Goal: Check status: Check status

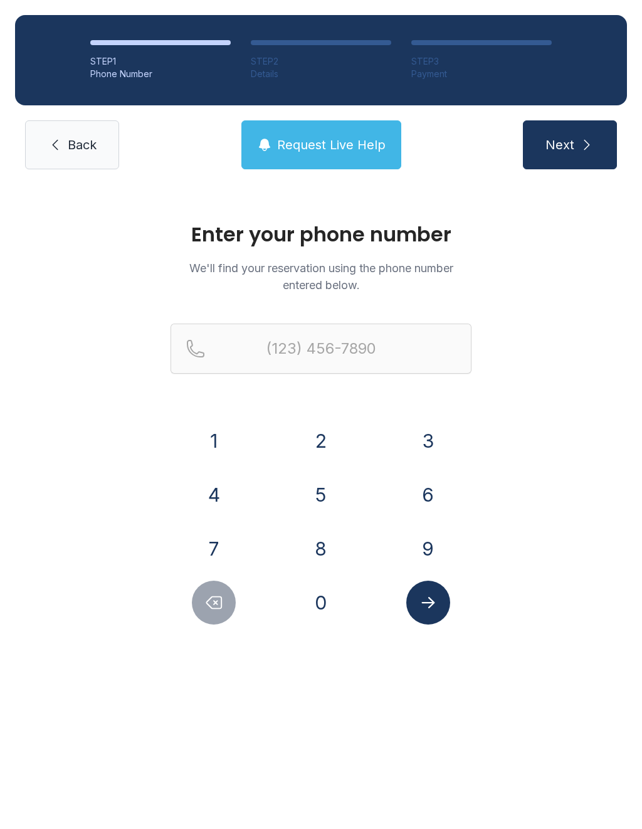
click at [426, 506] on button "6" at bounding box center [428, 495] width 44 height 44
click at [317, 501] on button "5" at bounding box center [321, 495] width 44 height 44
click at [410, 503] on button "6" at bounding box center [428, 495] width 44 height 44
click at [421, 433] on button "3" at bounding box center [428, 441] width 44 height 44
click at [231, 503] on button "4" at bounding box center [214, 495] width 44 height 44
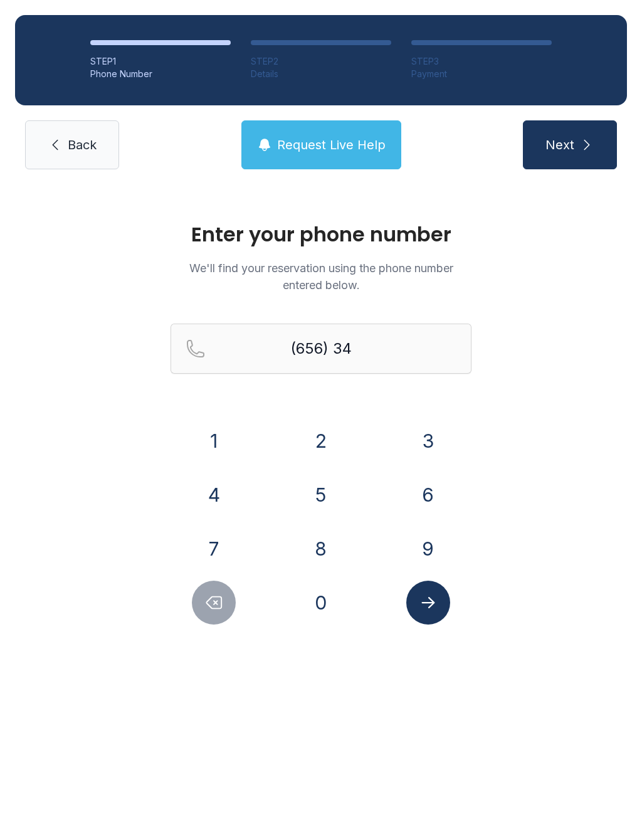
click at [224, 558] on button "7" at bounding box center [214, 549] width 44 height 44
click at [231, 553] on button "7" at bounding box center [214, 549] width 44 height 44
click at [427, 456] on button "3" at bounding box center [428, 441] width 44 height 44
click at [432, 505] on button "6" at bounding box center [428, 495] width 44 height 44
click at [425, 511] on button "6" at bounding box center [428, 495] width 44 height 44
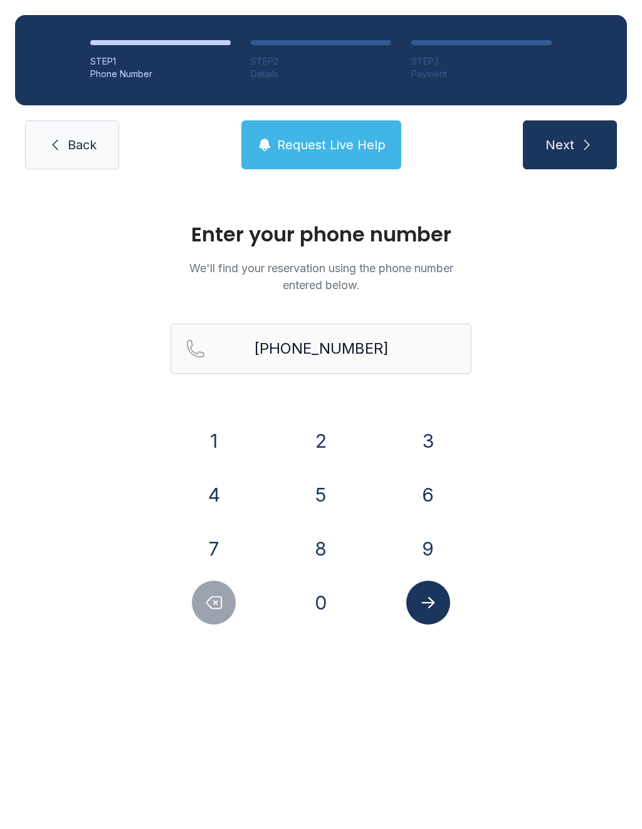
click at [439, 602] on button "Submit lookup form" at bounding box center [428, 602] width 44 height 44
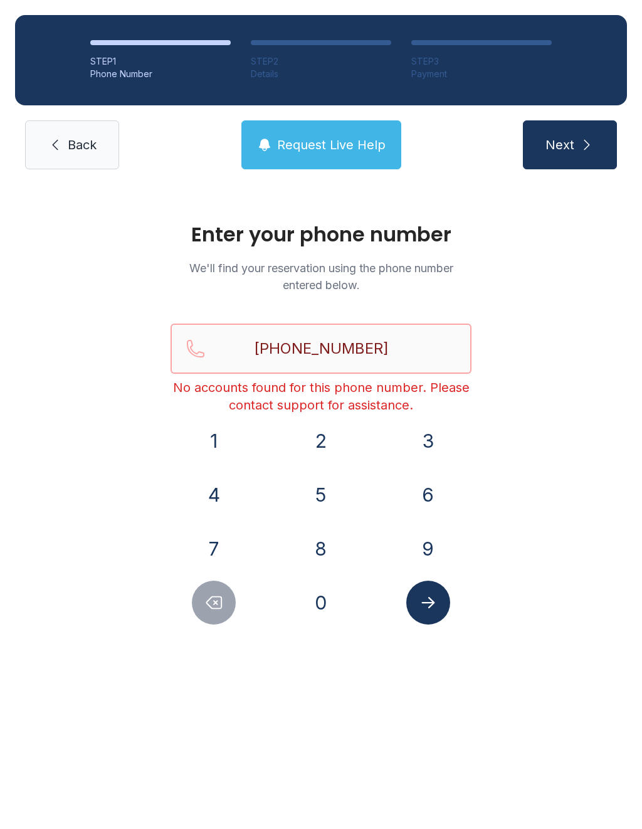
click at [402, 344] on input "[PHONE_NUMBER]" at bounding box center [320, 348] width 301 height 50
click at [216, 599] on icon "Delete number" at bounding box center [213, 602] width 19 height 19
click at [424, 491] on button "6" at bounding box center [428, 495] width 44 height 44
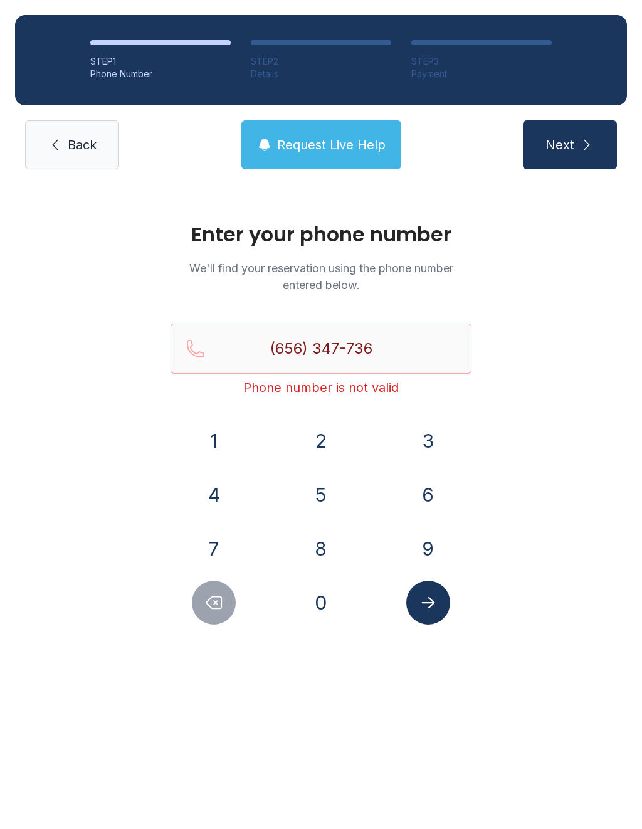
type input "[PHONE_NUMBER]"
click at [441, 599] on button "Submit lookup form" at bounding box center [428, 602] width 44 height 44
click at [321, 134] on button "Request Live Help" at bounding box center [321, 144] width 160 height 49
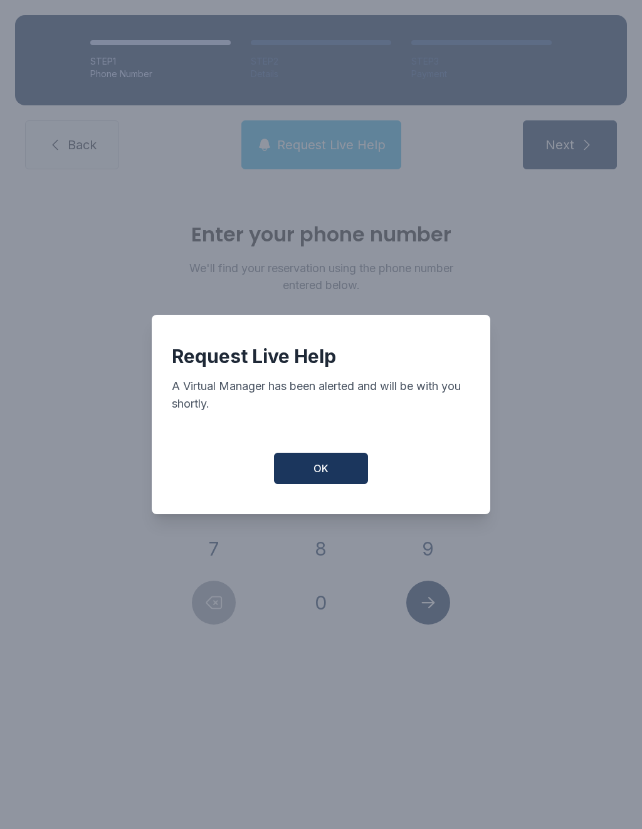
click at [337, 479] on button "OK" at bounding box center [321, 468] width 94 height 31
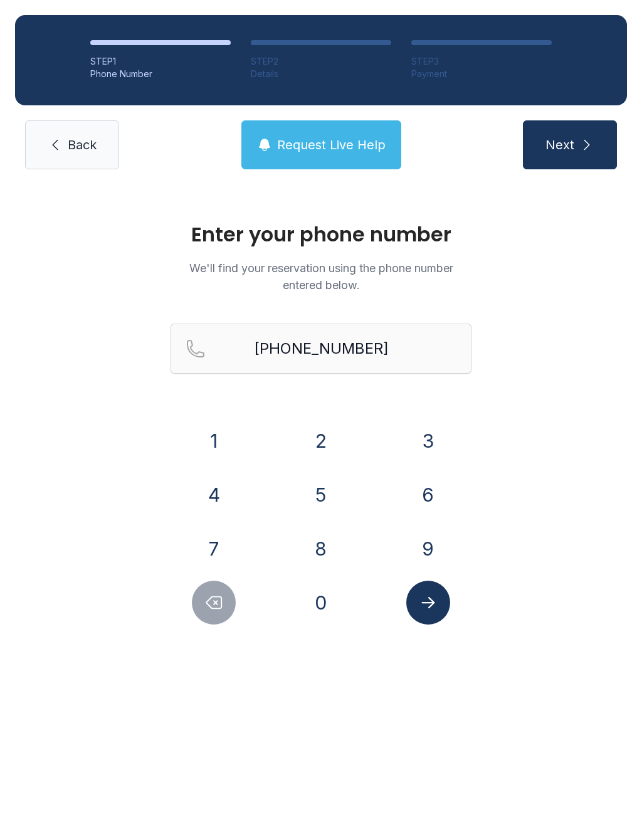
click at [333, 150] on span "Request Live Help" at bounding box center [331, 145] width 108 height 18
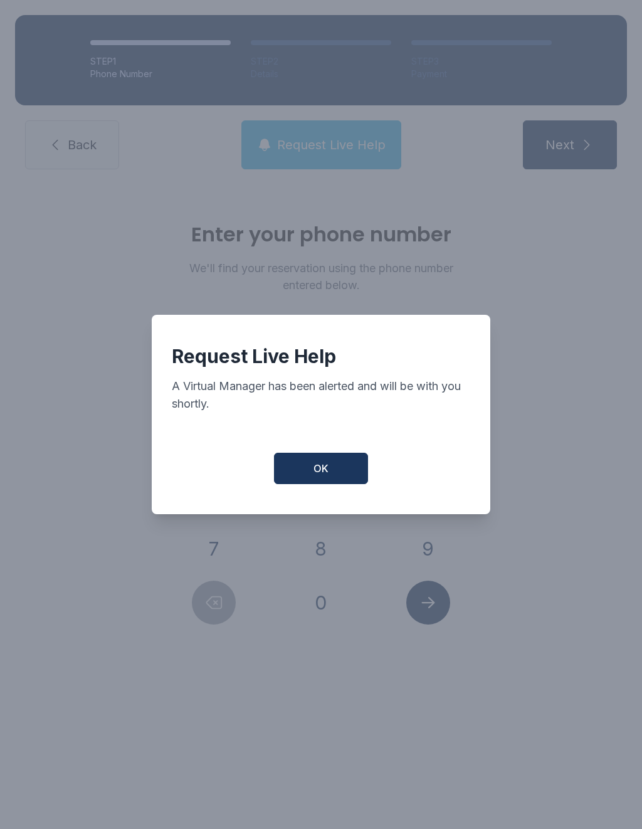
click at [322, 473] on span "OK" at bounding box center [320, 468] width 15 height 15
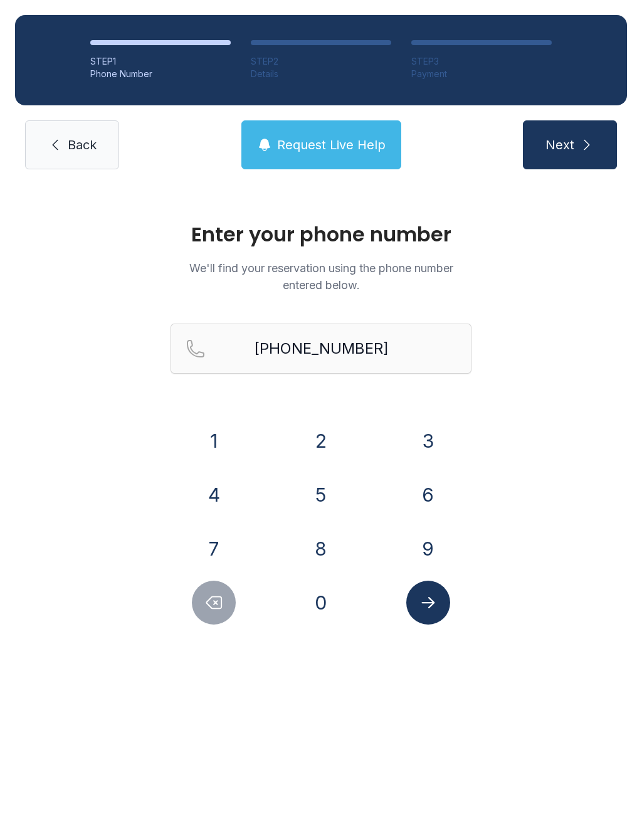
click at [444, 592] on button "Submit lookup form" at bounding box center [428, 602] width 44 height 44
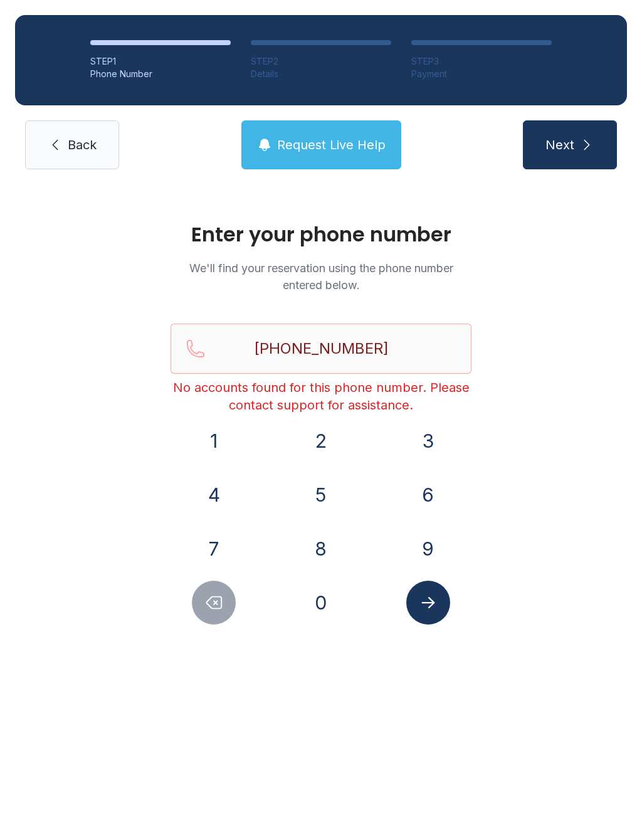
click at [580, 162] on button "Next" at bounding box center [570, 144] width 94 height 49
click at [574, 153] on button "Next" at bounding box center [570, 144] width 94 height 49
click at [321, 146] on span "Request Live Help" at bounding box center [331, 145] width 108 height 18
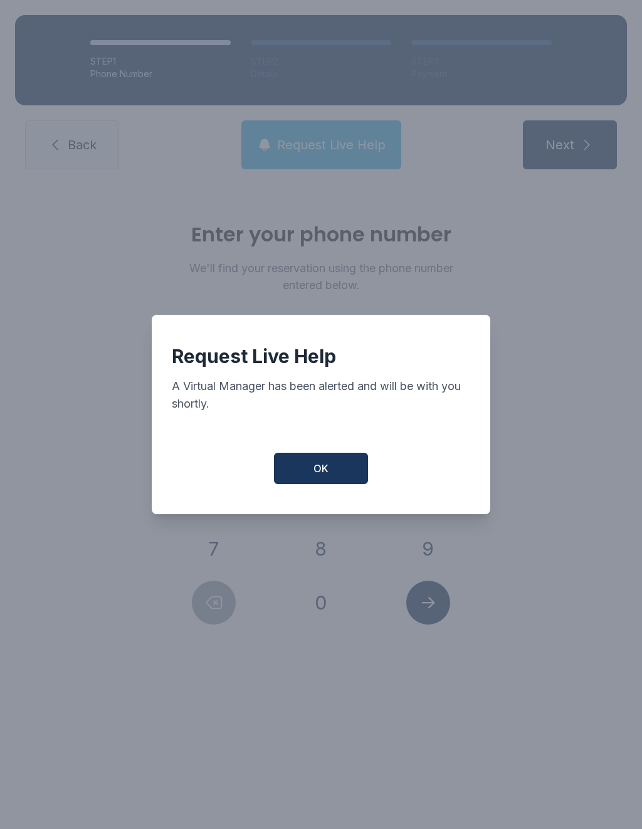
click at [329, 480] on button "OK" at bounding box center [321, 468] width 94 height 31
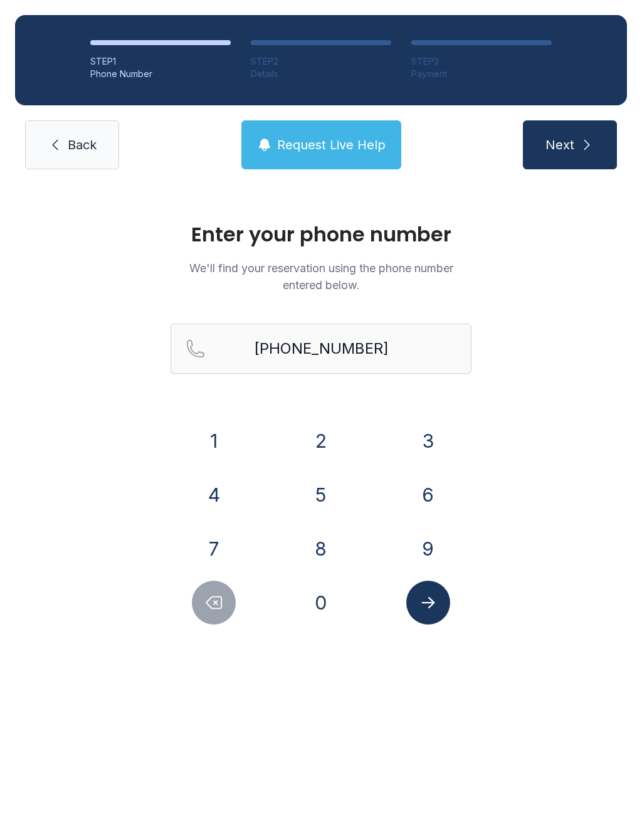
click at [73, 145] on span "Back" at bounding box center [82, 145] width 29 height 18
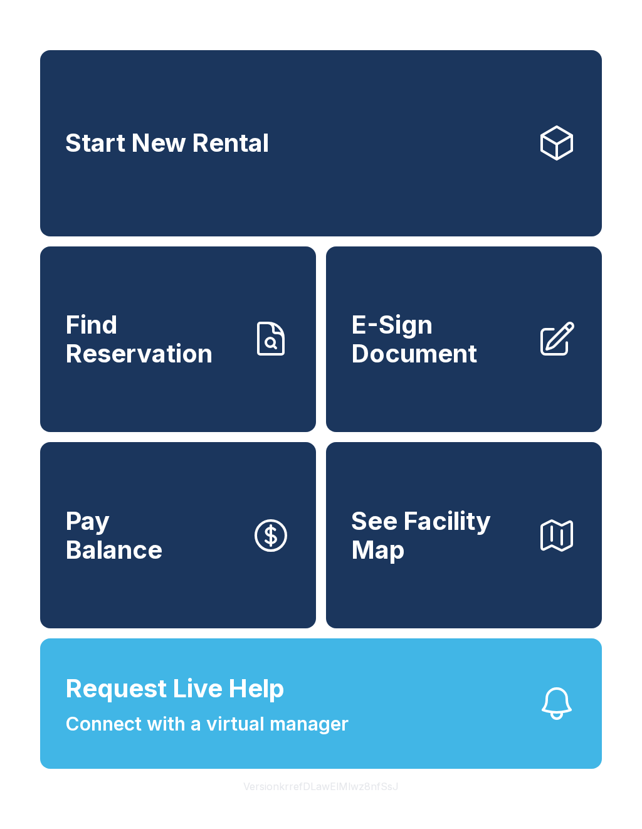
click at [173, 738] on span "Connect with a virtual manager" at bounding box center [206, 724] width 283 height 28
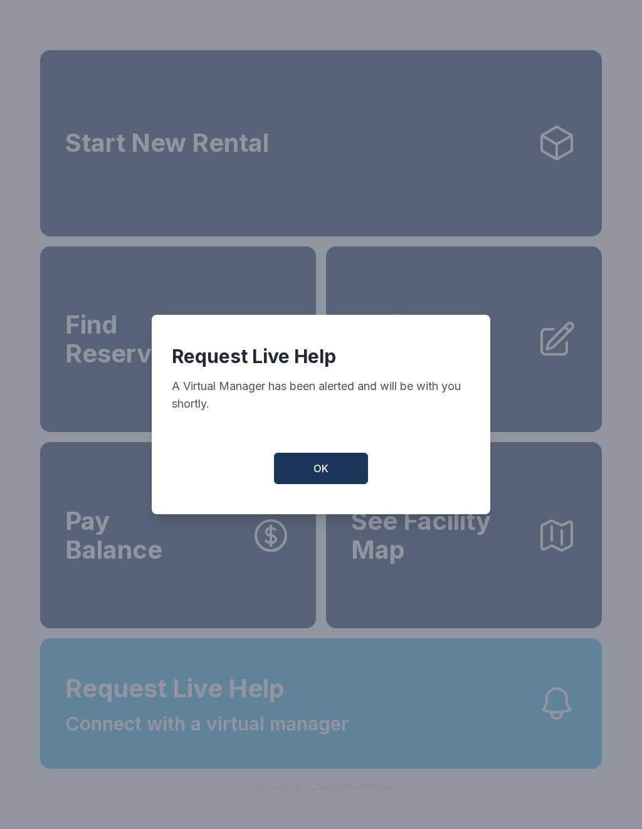
click at [332, 475] on button "OK" at bounding box center [321, 468] width 94 height 31
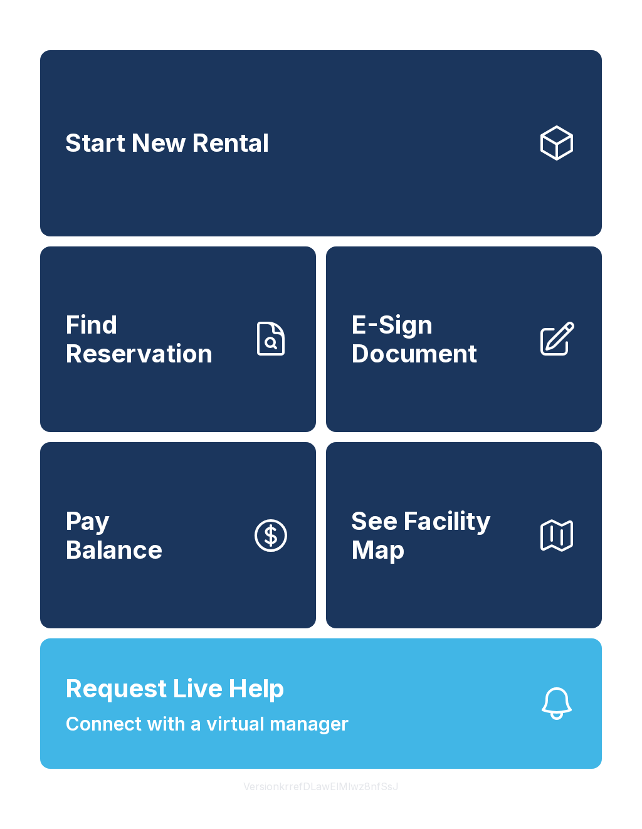
click at [415, 748] on button "Request Live Help Connect with a virtual manager" at bounding box center [321, 703] width 562 height 130
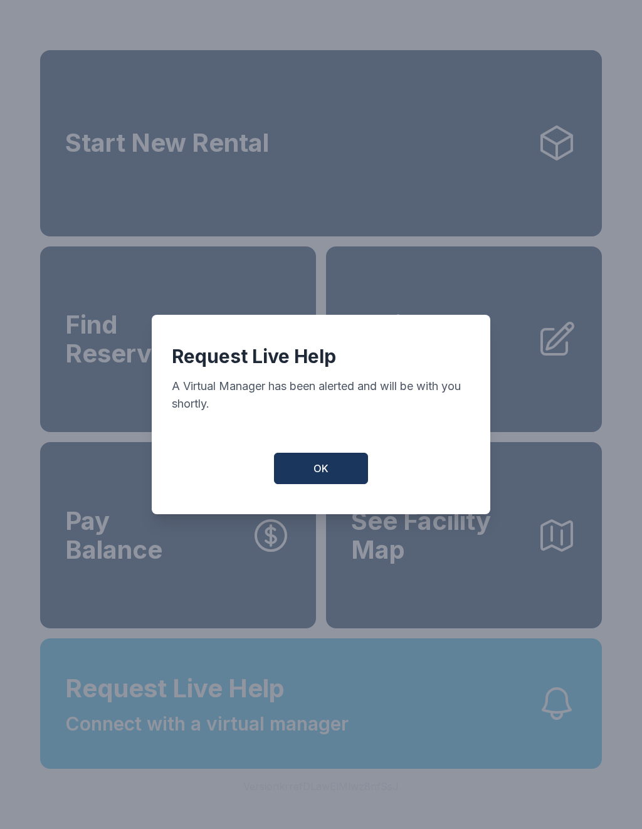
click at [330, 479] on button "OK" at bounding box center [321, 468] width 94 height 31
